Goal: Information Seeking & Learning: Compare options

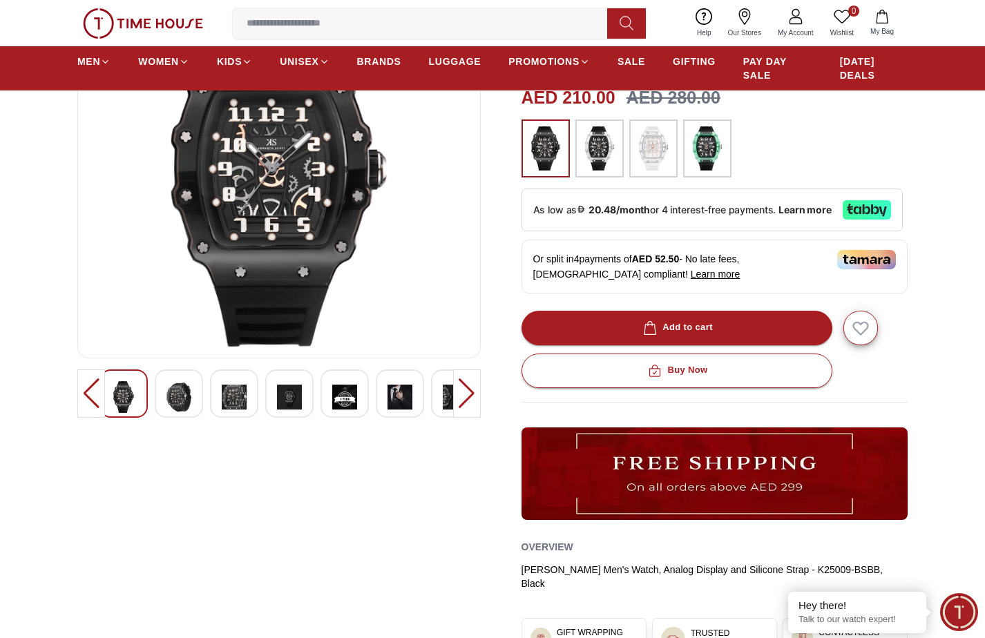
scroll to position [138, 0]
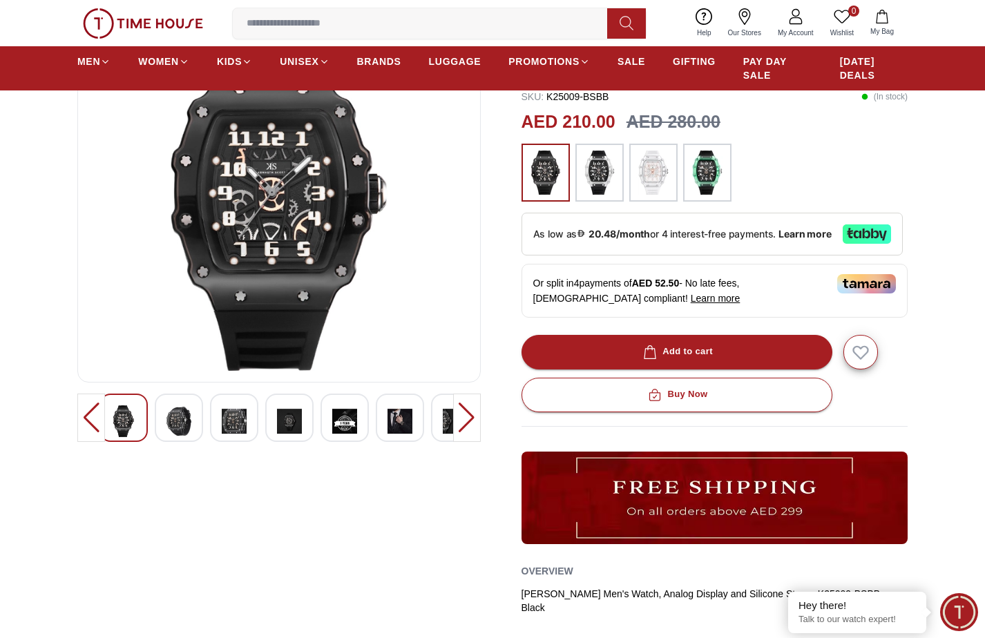
click at [185, 417] on img at bounding box center [178, 421] width 25 height 32
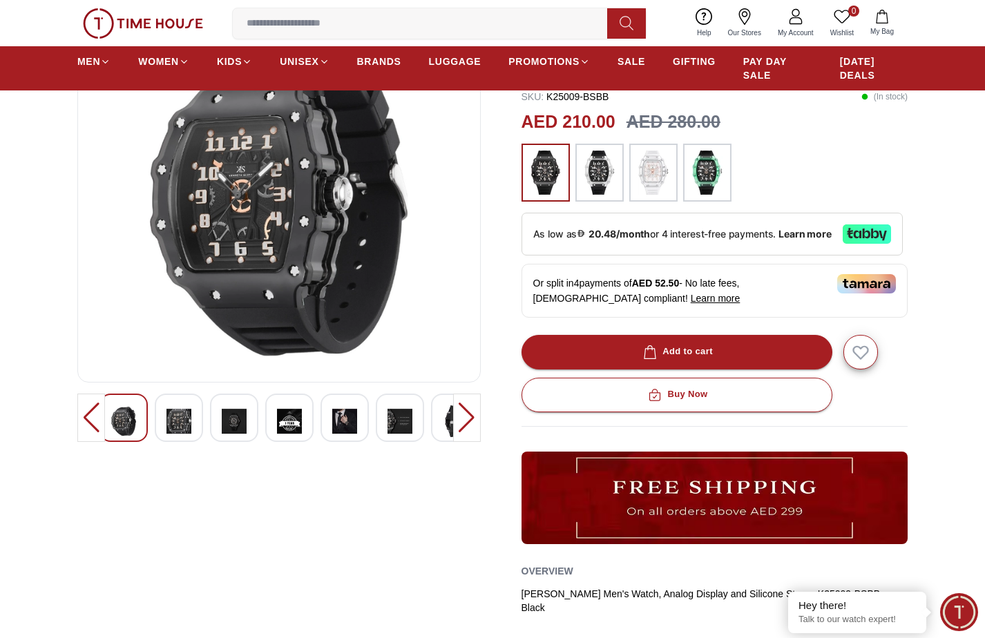
click at [255, 422] on div at bounding box center [234, 418] width 48 height 48
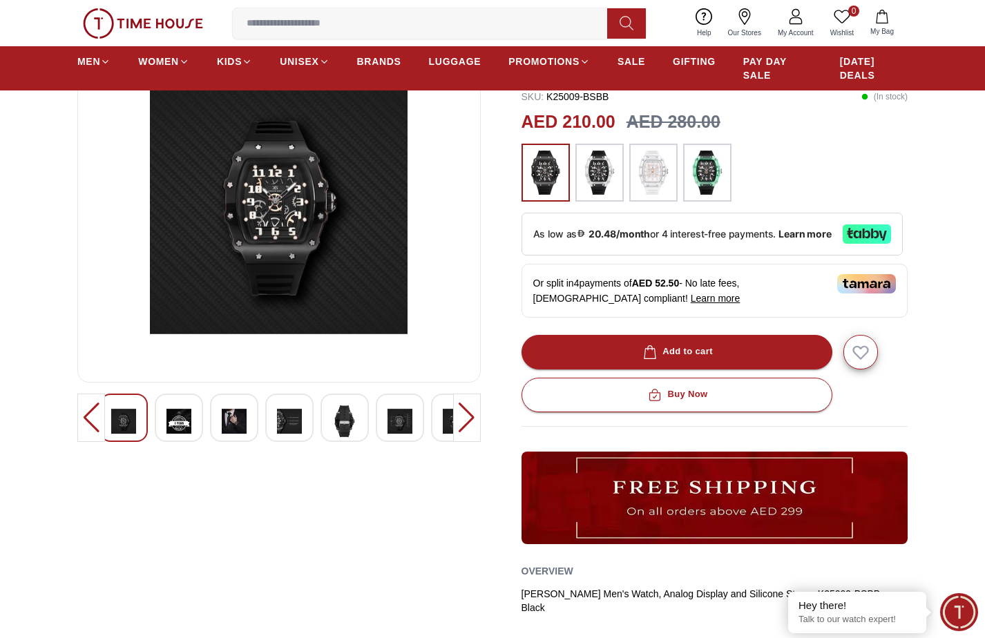
click at [240, 417] on img at bounding box center [234, 421] width 25 height 32
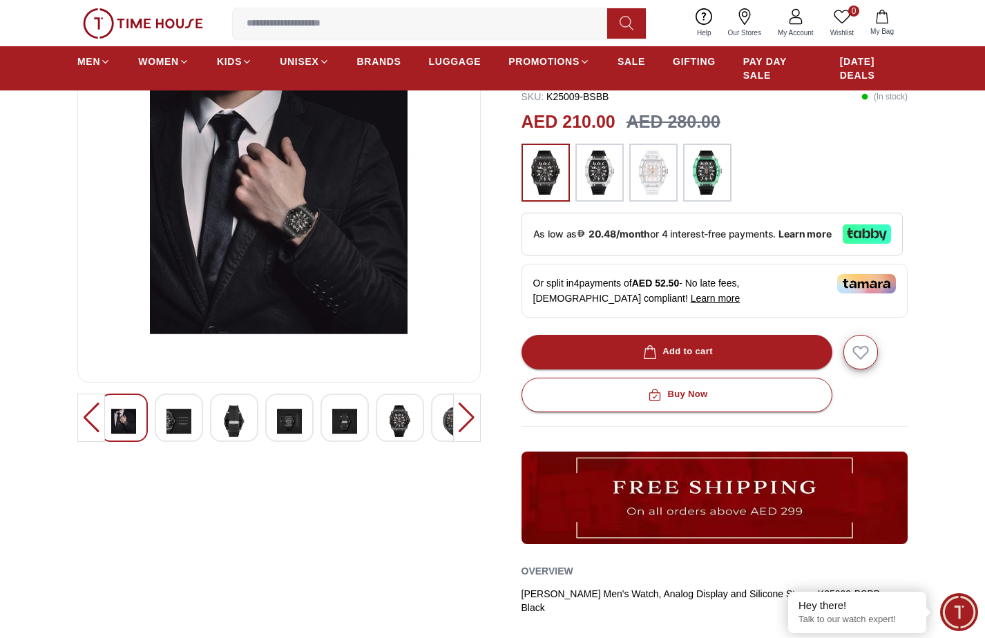
click at [298, 412] on img at bounding box center [289, 421] width 25 height 32
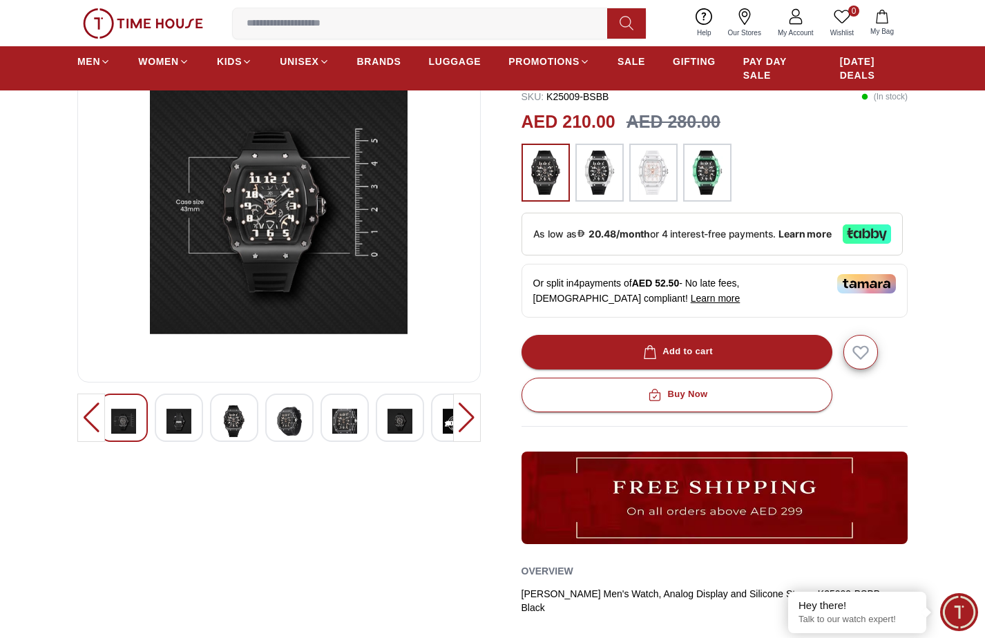
click at [248, 410] on div at bounding box center [234, 418] width 48 height 48
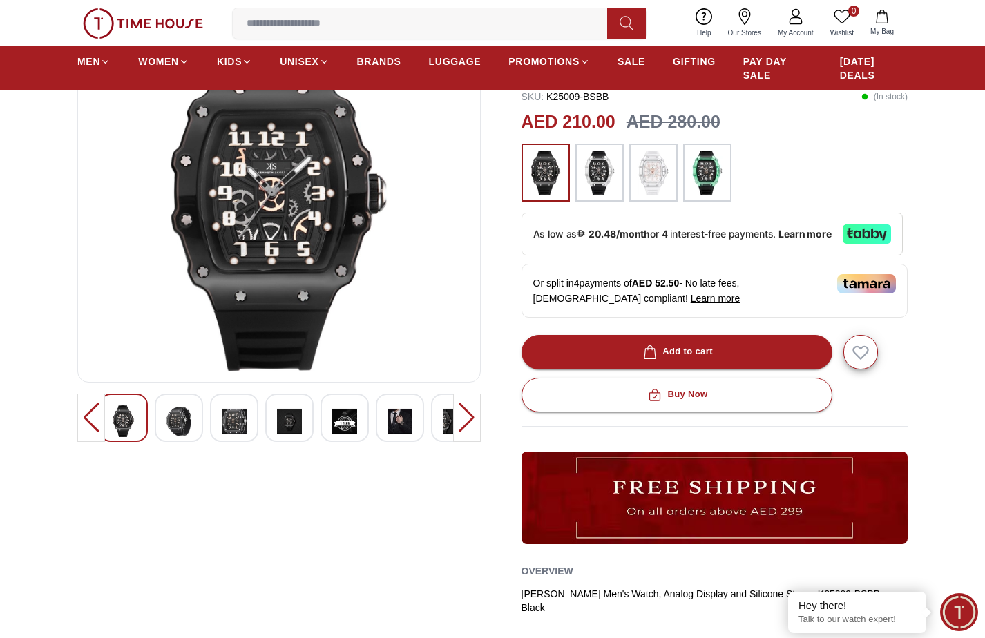
click at [344, 414] on img at bounding box center [344, 421] width 25 height 32
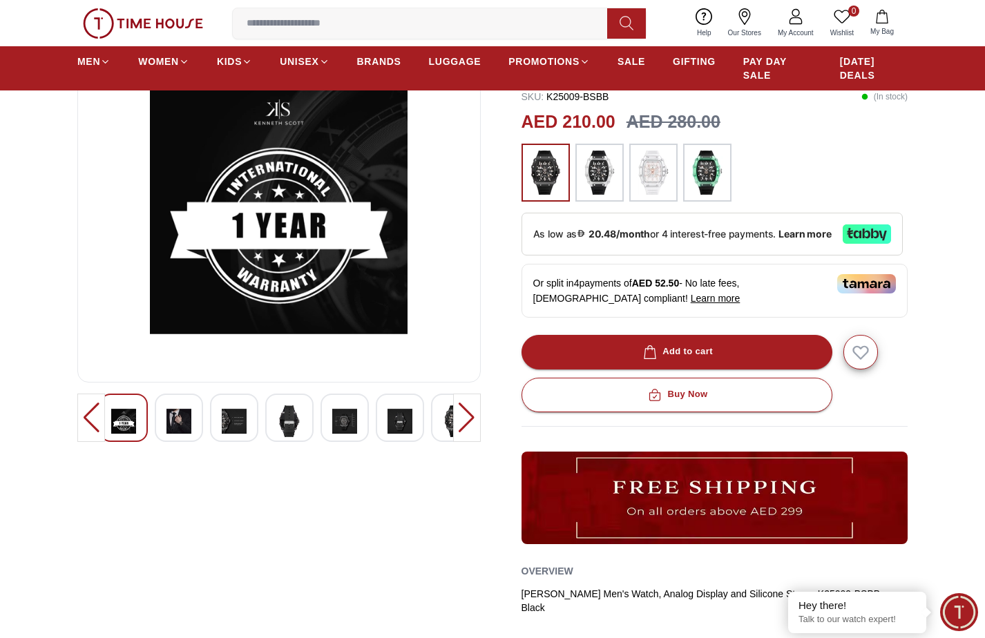
click at [401, 424] on img at bounding box center [399, 421] width 25 height 32
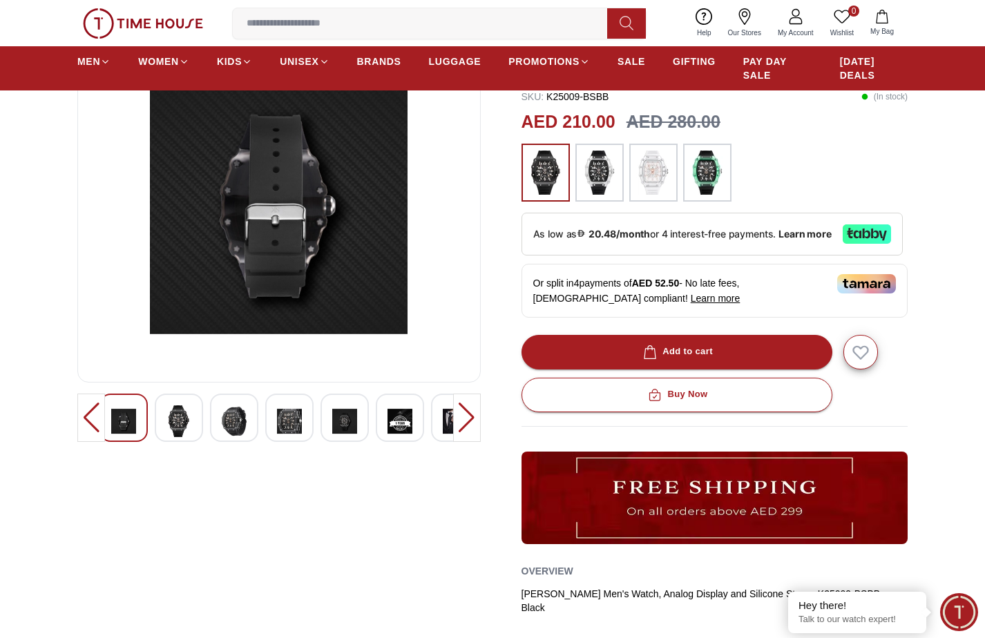
click at [441, 420] on div at bounding box center [455, 418] width 48 height 48
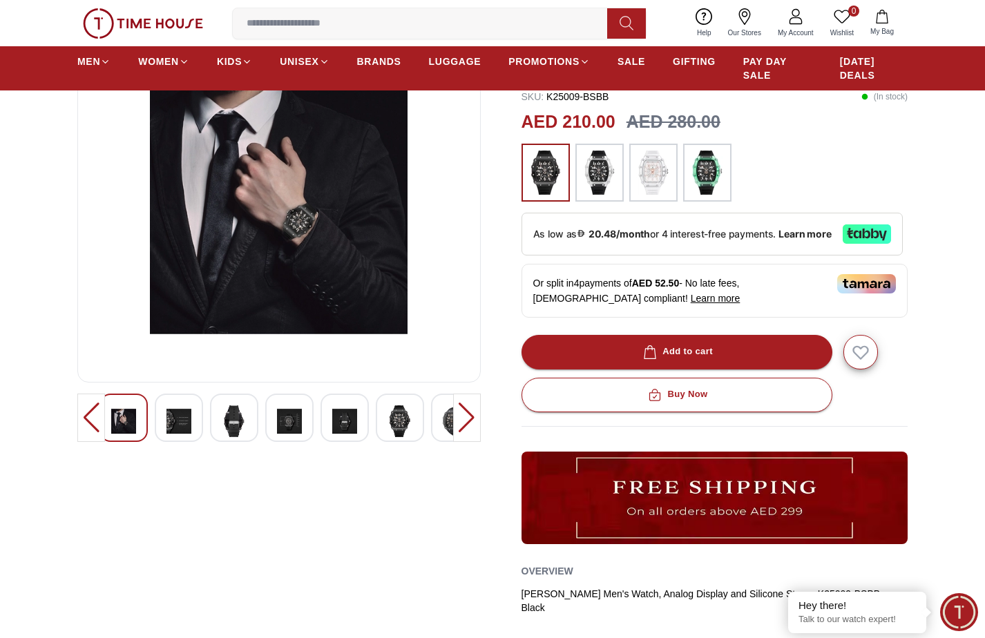
click at [713, 182] on img at bounding box center [707, 173] width 35 height 44
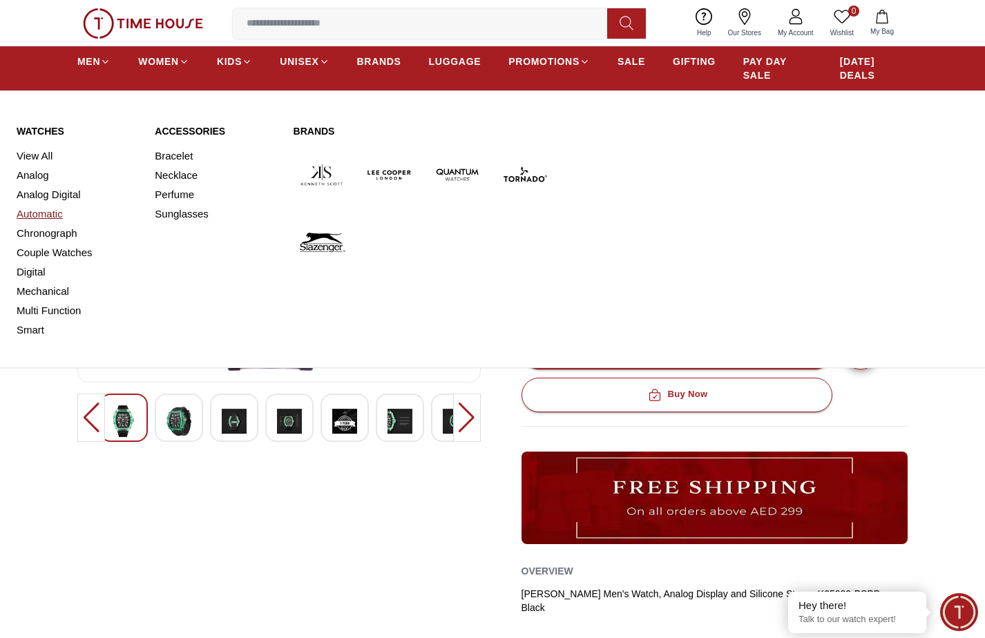
click at [17, 204] on link "Automatic" at bounding box center [78, 213] width 122 height 19
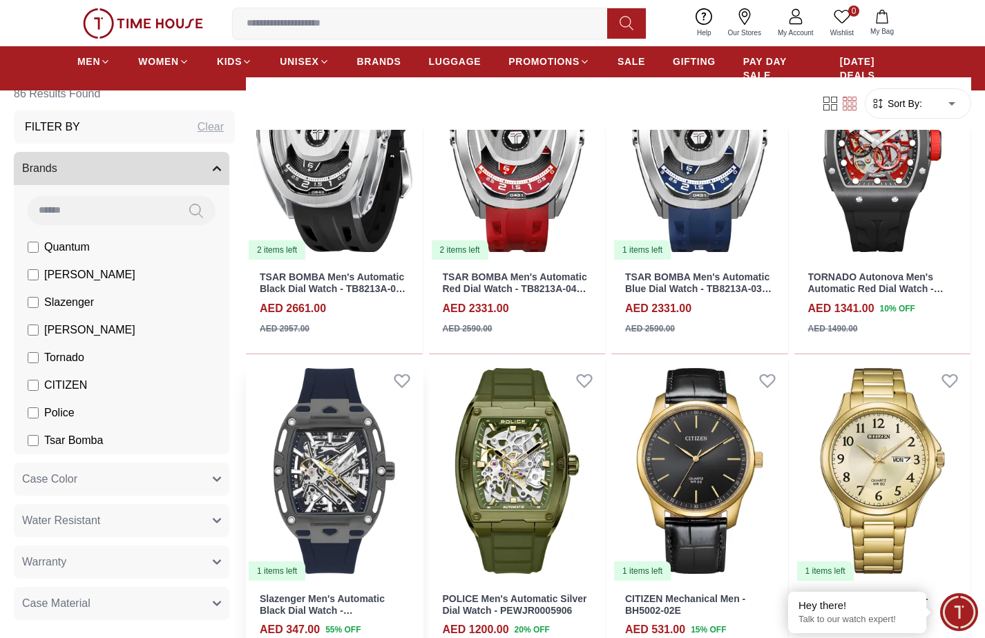
scroll to position [691, 0]
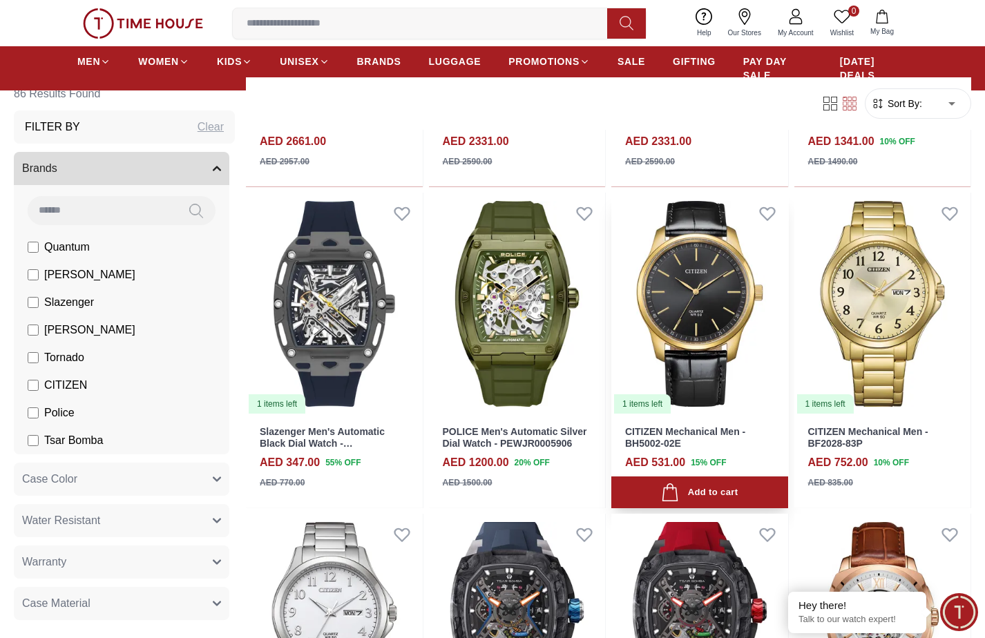
click at [691, 314] on img at bounding box center [699, 304] width 177 height 222
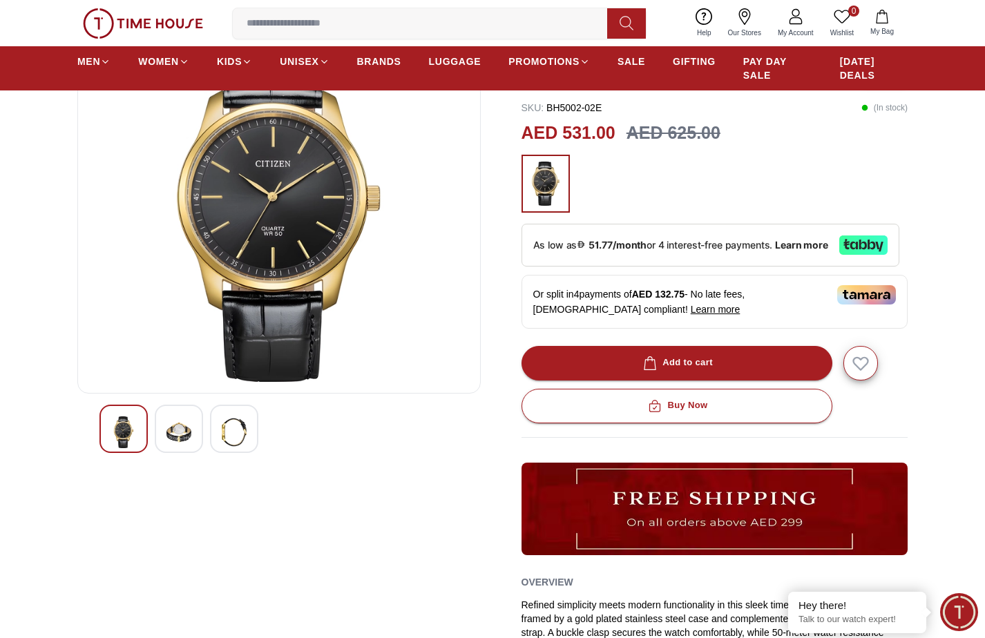
scroll to position [138, 0]
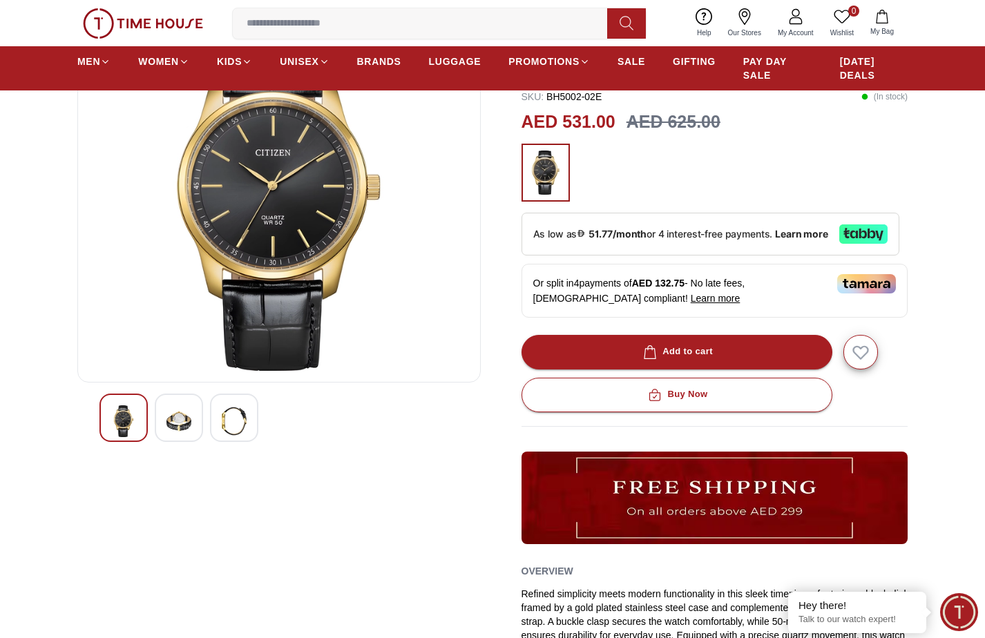
click at [186, 408] on img at bounding box center [178, 421] width 25 height 32
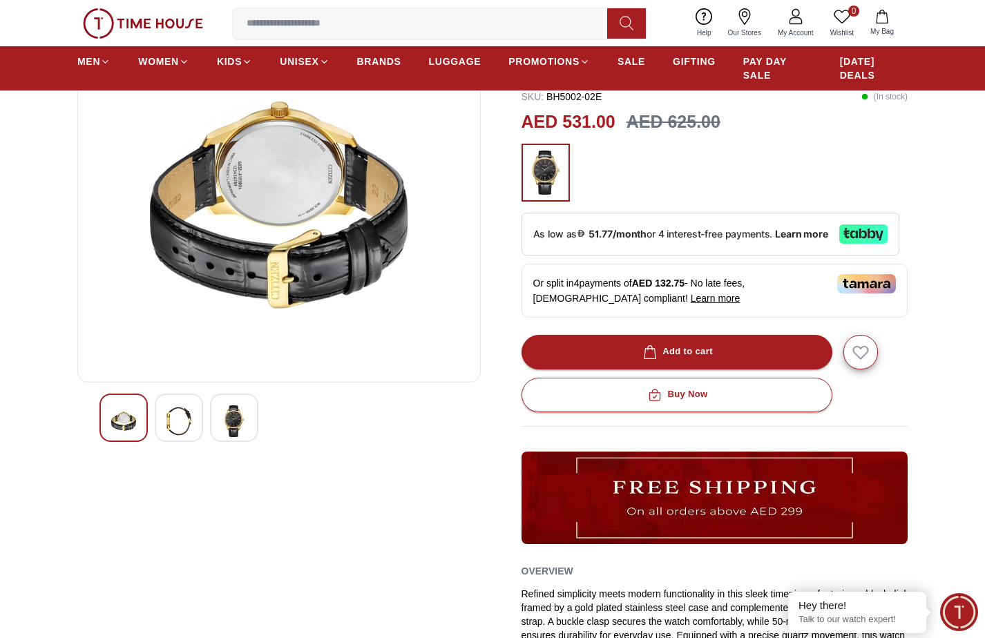
click at [238, 407] on img at bounding box center [234, 421] width 25 height 32
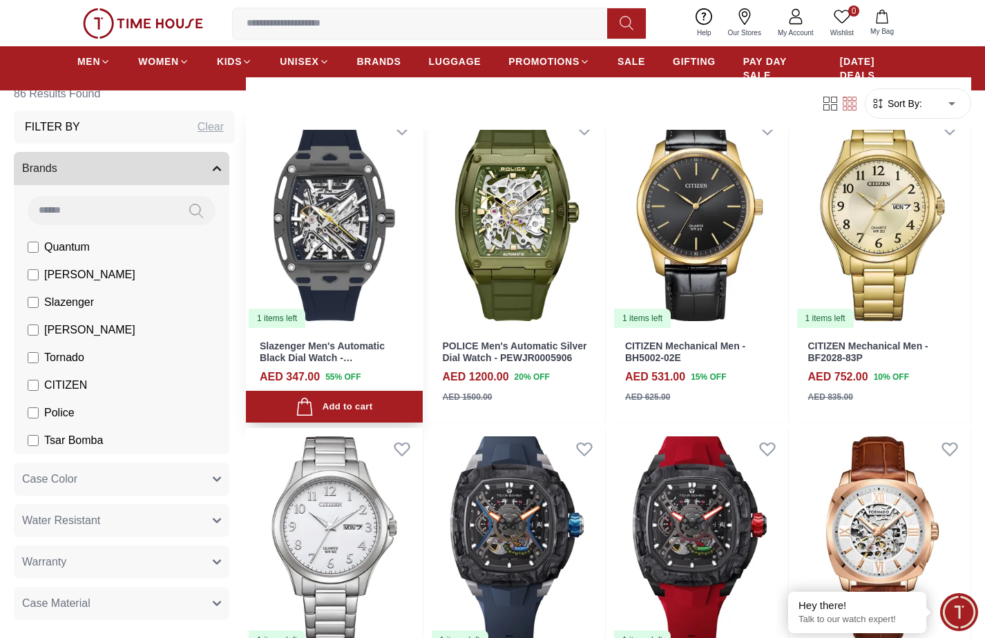
scroll to position [967, 0]
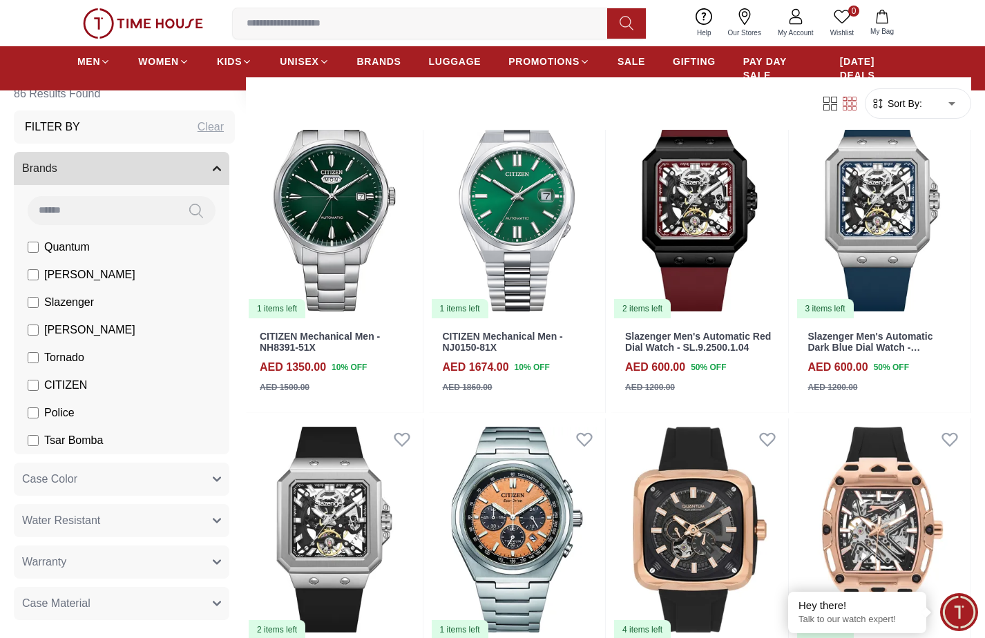
scroll to position [2417, 0]
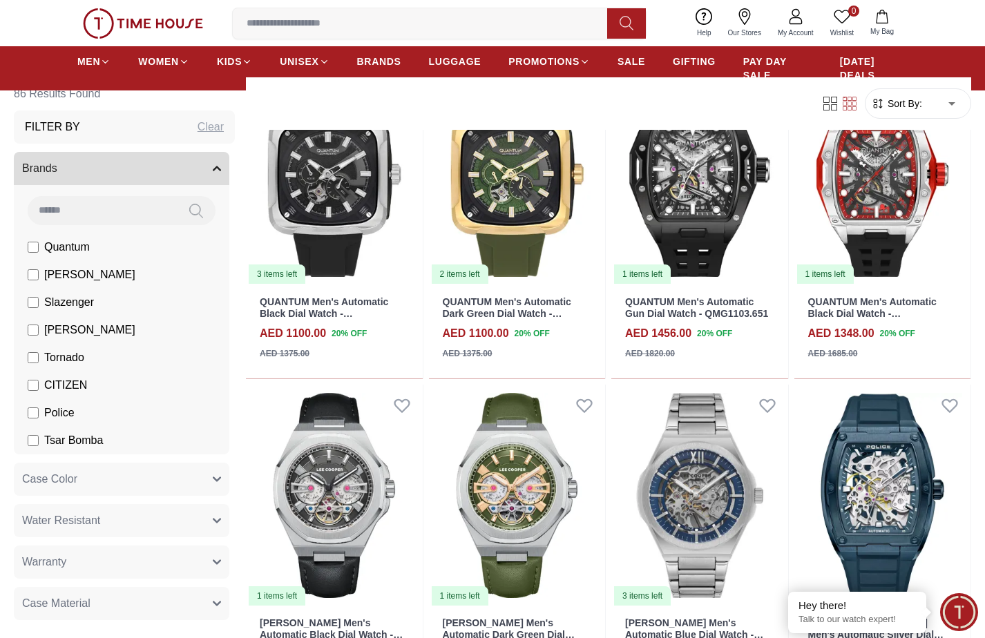
scroll to position [3177, 0]
